Goal: Check status: Check status

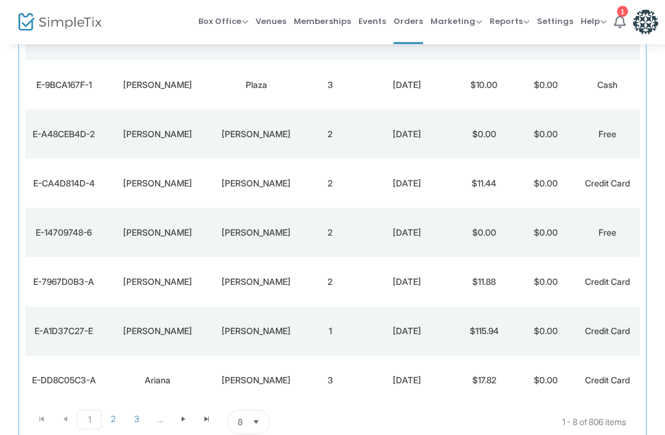
scroll to position [224, 0]
click at [182, 422] on span "Go to the next page" at bounding box center [184, 419] width 10 height 10
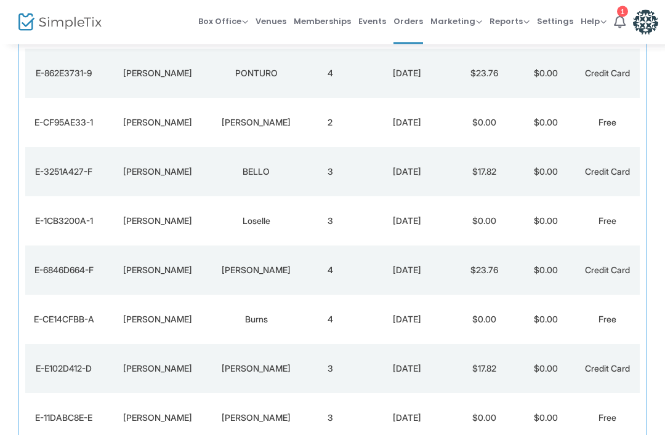
scroll to position [186, 0]
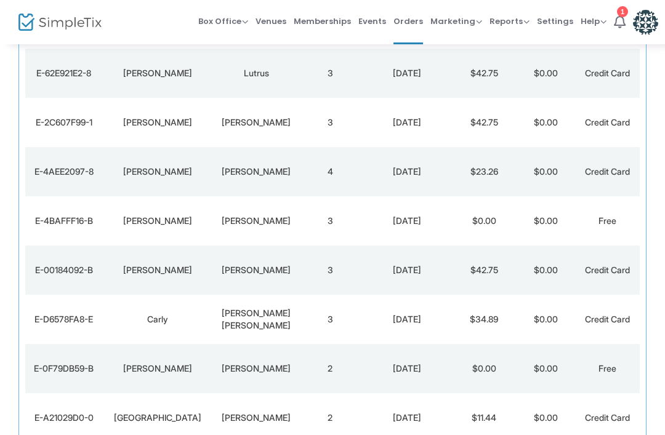
click at [261, 224] on div "[PERSON_NAME]" at bounding box center [256, 221] width 80 height 12
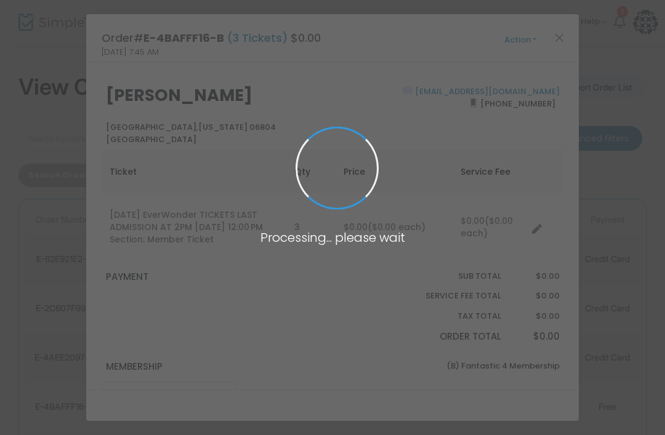
scroll to position [0, 0]
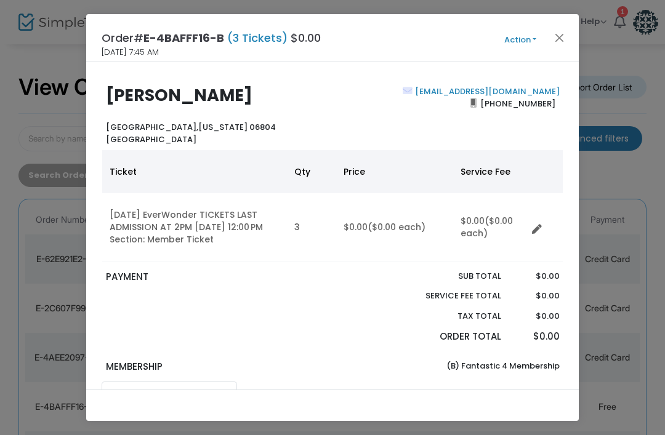
click at [565, 30] on button "Close" at bounding box center [560, 38] width 16 height 16
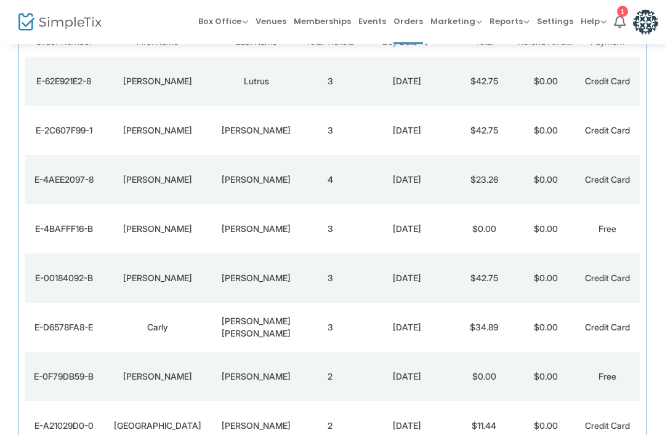
scroll to position [194, 0]
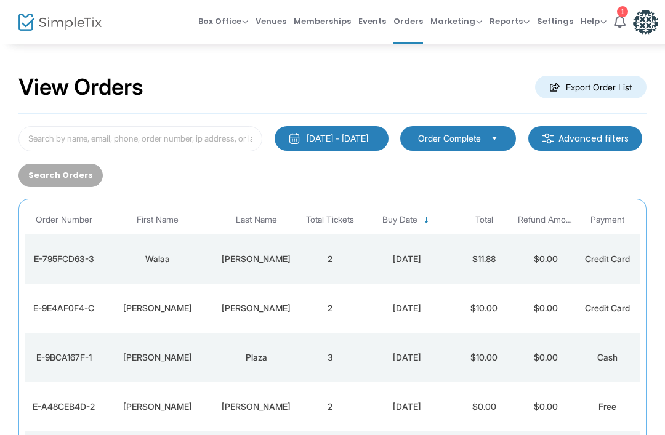
click at [217, 267] on td "[PERSON_NAME]" at bounding box center [256, 259] width 86 height 49
click at [216, 264] on td "[PERSON_NAME]" at bounding box center [256, 259] width 86 height 49
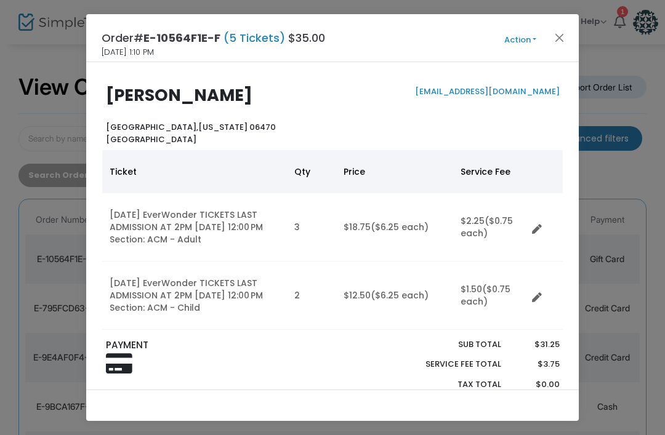
click at [565, 33] on button "Close" at bounding box center [560, 38] width 16 height 16
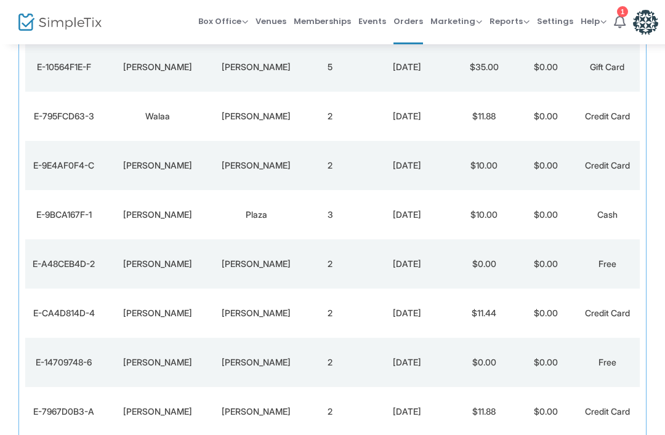
scroll to position [194, 0]
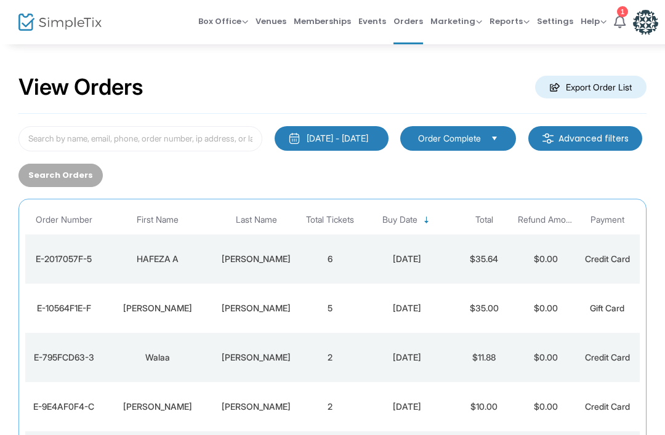
click at [219, 268] on td "[PERSON_NAME]" at bounding box center [256, 259] width 86 height 49
